Goal: Information Seeking & Learning: Learn about a topic

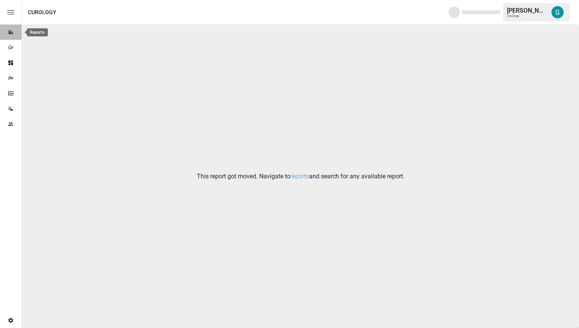
click at [10, 35] on icon "Reports" at bounding box center [11, 32] width 6 height 6
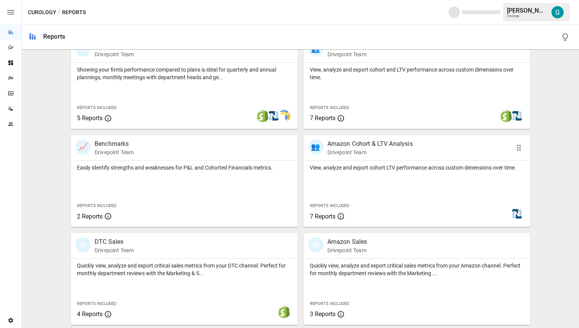
scroll to position [222, 0]
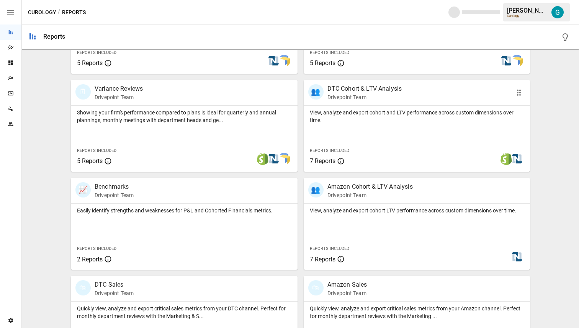
click at [342, 118] on p "View, analyze and export cohort and LTV performance across custom dimensions ov…" at bounding box center [417, 116] width 214 height 15
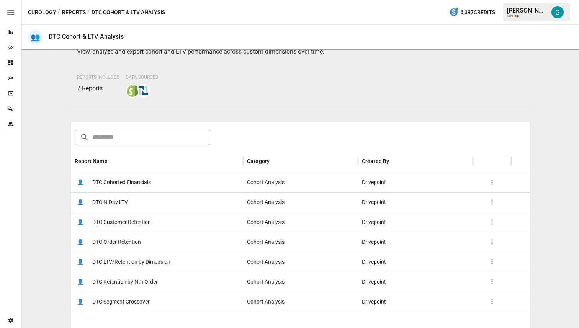
scroll to position [57, 0]
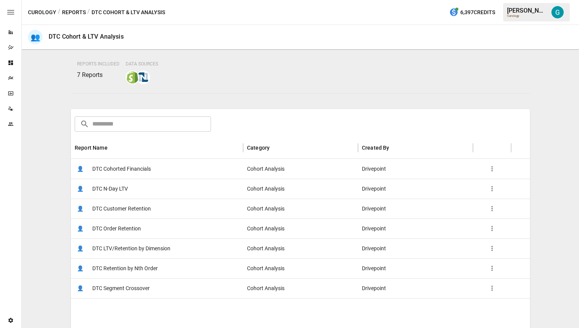
click at [134, 252] on span "DTC LTV/Retention by Dimension" at bounding box center [131, 249] width 78 height 20
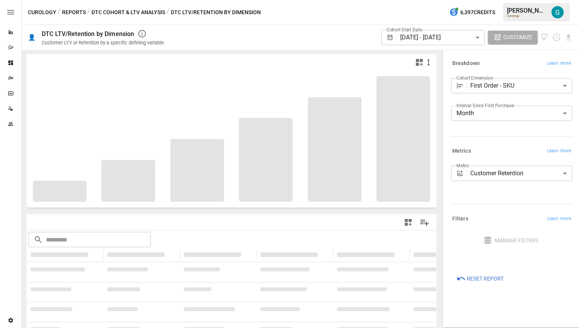
click at [485, 0] on body "**********" at bounding box center [289, 0] width 579 height 0
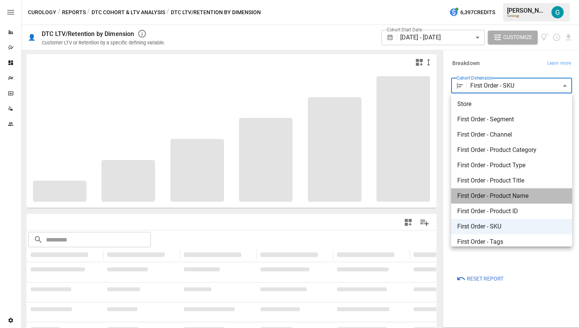
click at [498, 193] on span "First Order - Product Name" at bounding box center [511, 195] width 109 height 9
type input "**********"
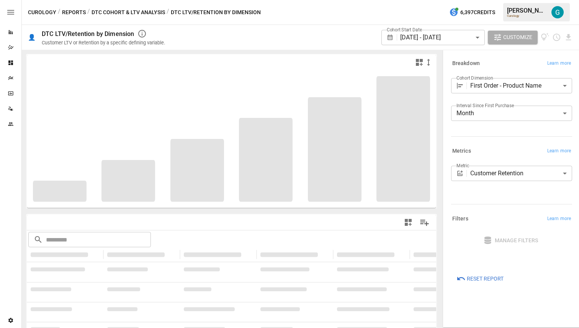
click at [499, 59] on div "Breakdown Learn more" at bounding box center [511, 63] width 121 height 11
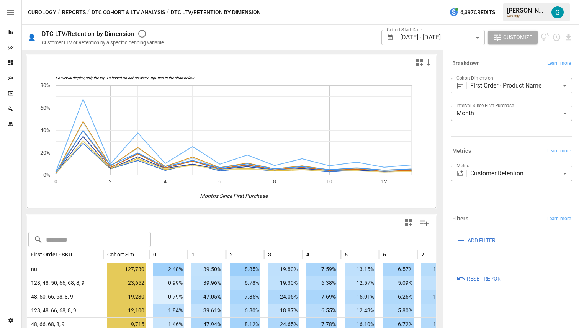
click at [328, 202] on icon "For visual display, only the top 10 based on cohort size outputted in the chart…" at bounding box center [231, 139] width 409 height 138
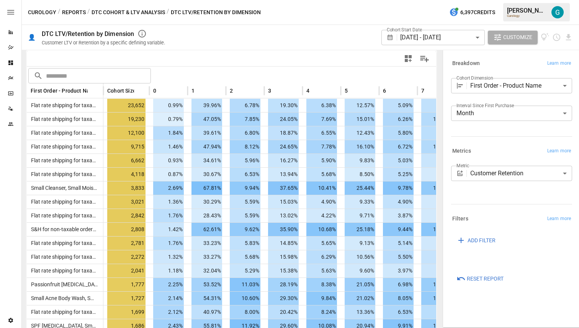
scroll to position [163, 0]
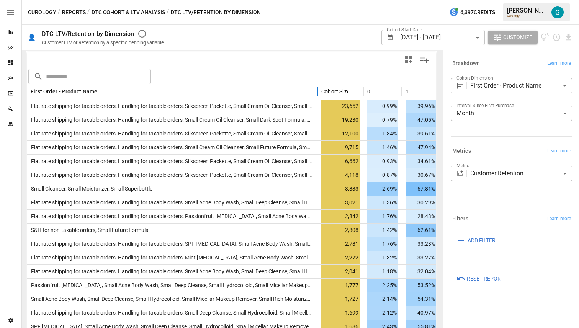
drag, startPoint x: 104, startPoint y: 91, endPoint x: 342, endPoint y: 85, distance: 238.5
click at [319, 85] on div at bounding box center [317, 91] width 4 height 15
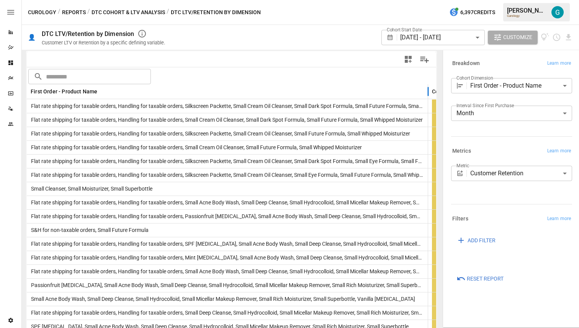
drag, startPoint x: 341, startPoint y: 91, endPoint x: 427, endPoint y: 91, distance: 86.1
click at [427, 91] on div at bounding box center [428, 91] width 4 height 15
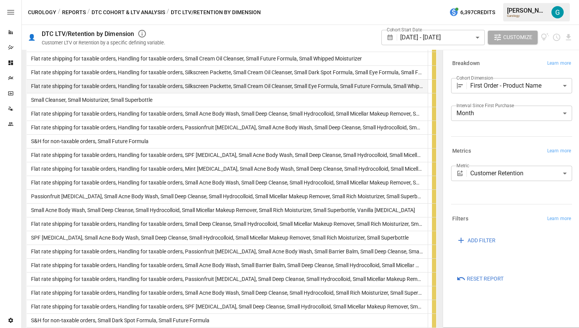
scroll to position [258, 0]
